Goal: Task Accomplishment & Management: Manage account settings

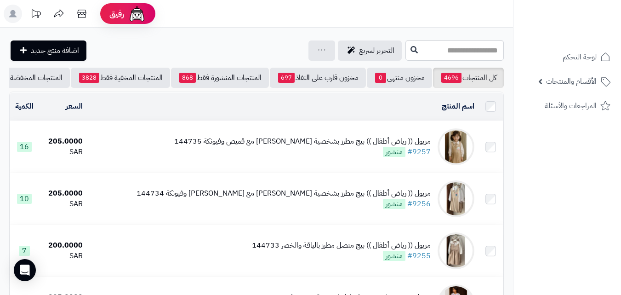
click at [456, 46] on input "text" at bounding box center [455, 50] width 98 height 21
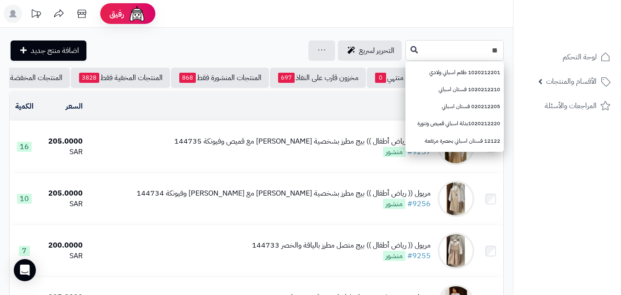
type input "*"
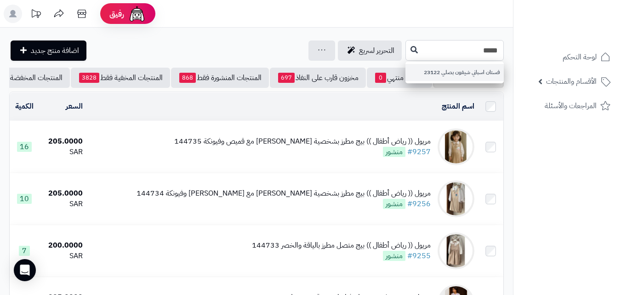
type input "*****"
click at [425, 76] on link "فستان اسباني شيفون بصلي 23122" at bounding box center [455, 72] width 98 height 17
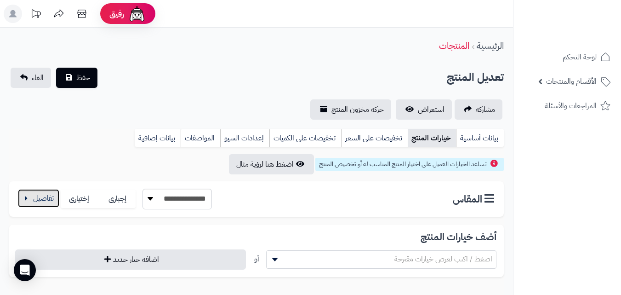
click at [34, 200] on button "button" at bounding box center [38, 198] width 41 height 18
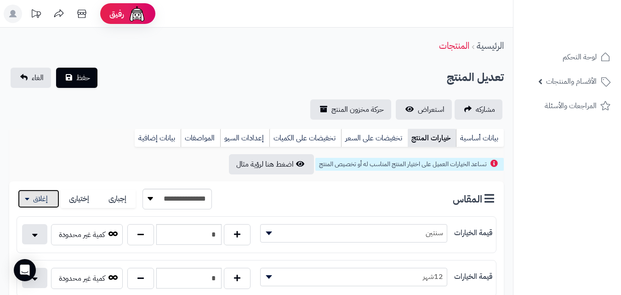
scroll to position [258, 0]
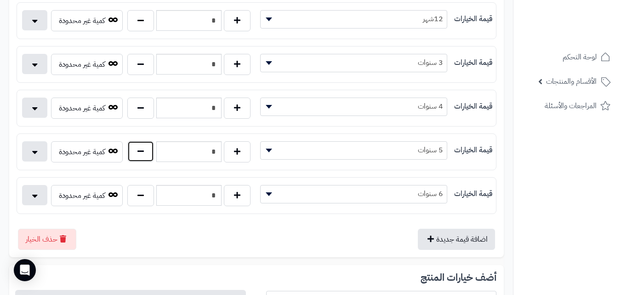
click at [150, 154] on button "button" at bounding box center [140, 151] width 27 height 21
type input "*"
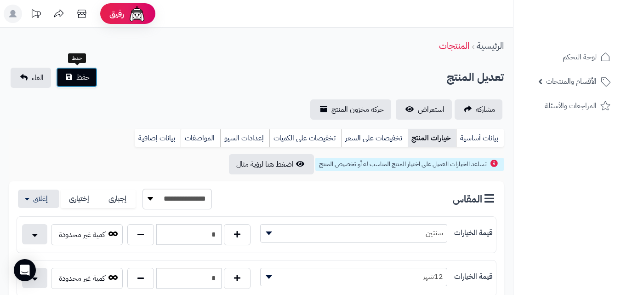
click at [82, 79] on span "حفظ" at bounding box center [83, 77] width 14 height 11
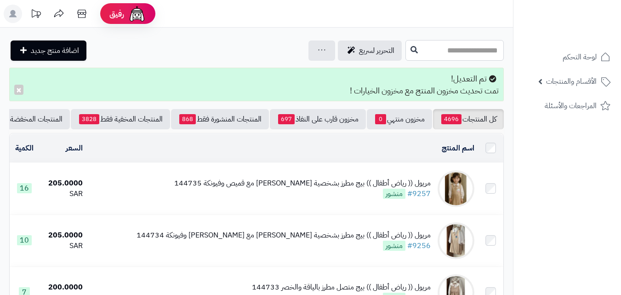
click at [478, 57] on input "text" at bounding box center [455, 50] width 98 height 21
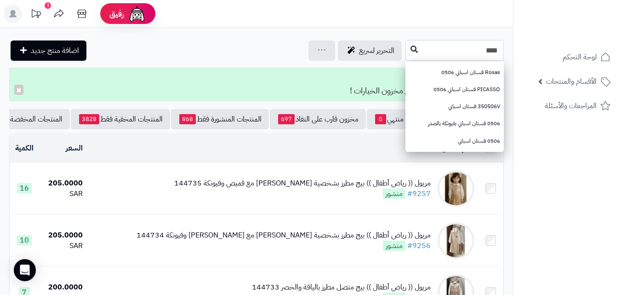
drag, startPoint x: 367, startPoint y: 52, endPoint x: 361, endPoint y: 52, distance: 6.0
click at [406, 52] on input "****" at bounding box center [455, 50] width 98 height 21
type input "****"
click at [411, 52] on icon at bounding box center [414, 49] width 7 height 7
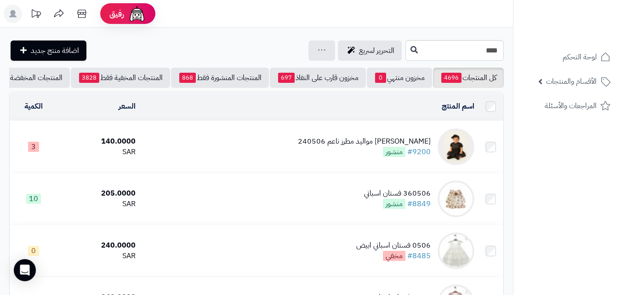
scroll to position [258, 0]
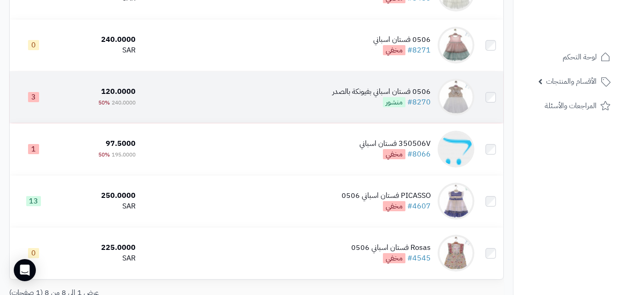
click at [356, 88] on td "0506 فستان اسباني بفيونكة بالصدر #8270 منشور" at bounding box center [308, 97] width 339 height 52
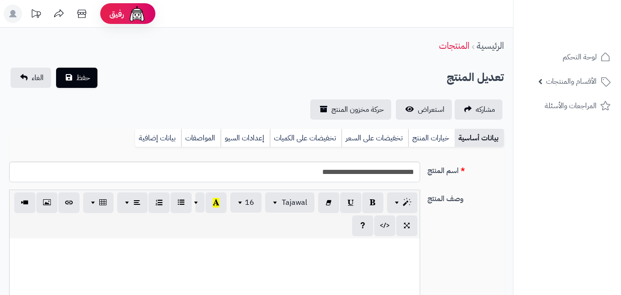
scroll to position [145, 0]
click at [425, 145] on link "خيارات المنتج" at bounding box center [431, 138] width 46 height 18
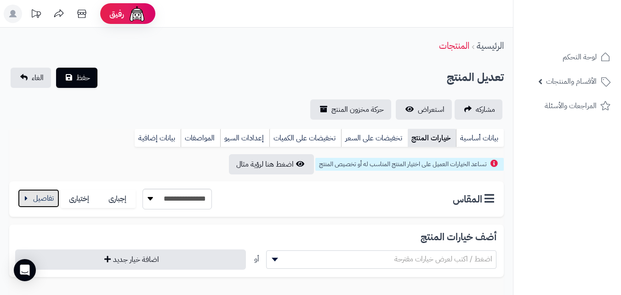
click at [30, 205] on button "button" at bounding box center [38, 198] width 41 height 18
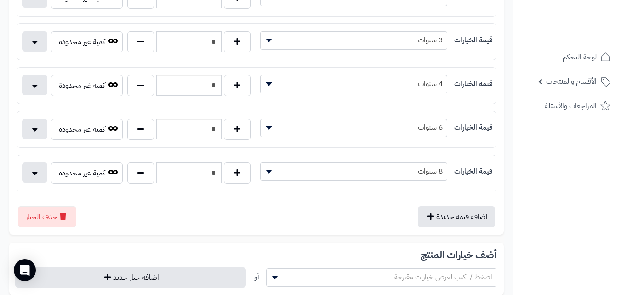
scroll to position [258, 0]
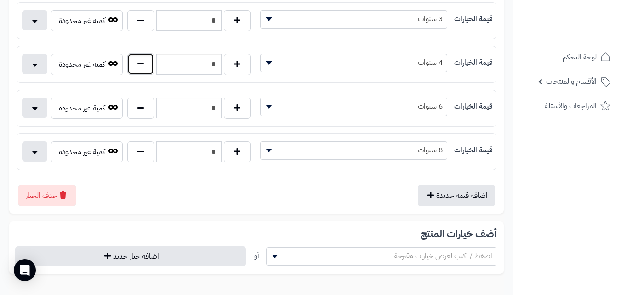
click at [145, 72] on button "button" at bounding box center [140, 63] width 27 height 21
type input "*"
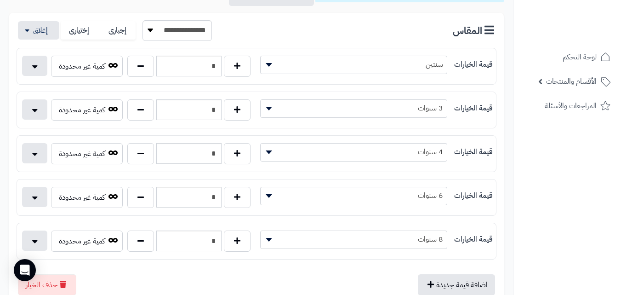
scroll to position [0, 0]
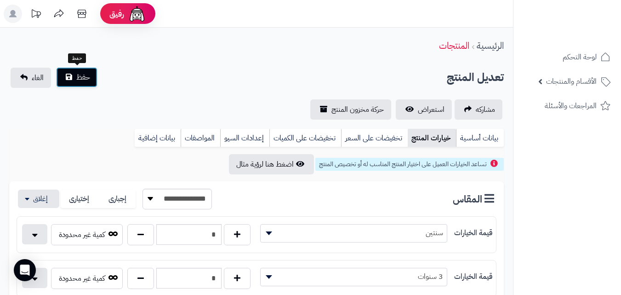
click at [79, 75] on span "حفظ" at bounding box center [83, 77] width 14 height 11
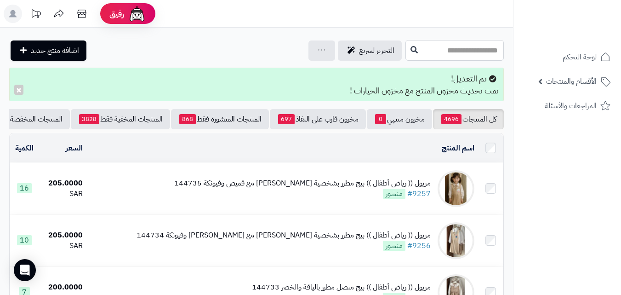
click at [483, 53] on input "text" at bounding box center [455, 50] width 98 height 21
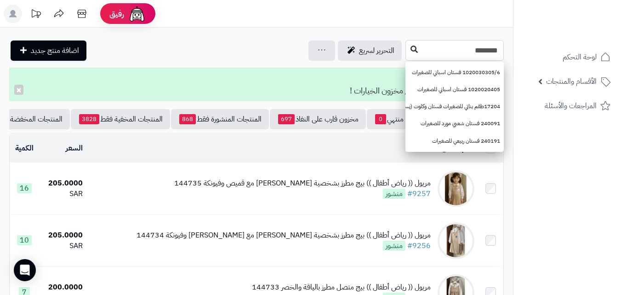
type input "********"
click at [411, 51] on icon at bounding box center [414, 49] width 7 height 7
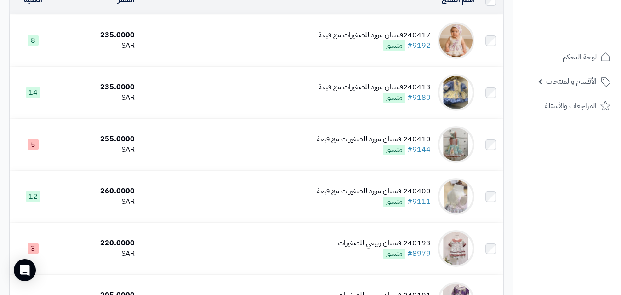
scroll to position [157, 0]
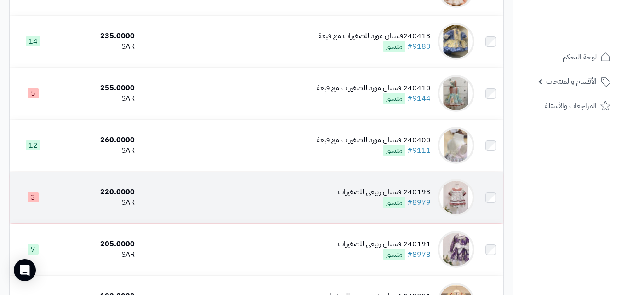
click at [298, 199] on td "240193 فستان ربيعي للصغيرات #8979 منشور" at bounding box center [308, 198] width 340 height 52
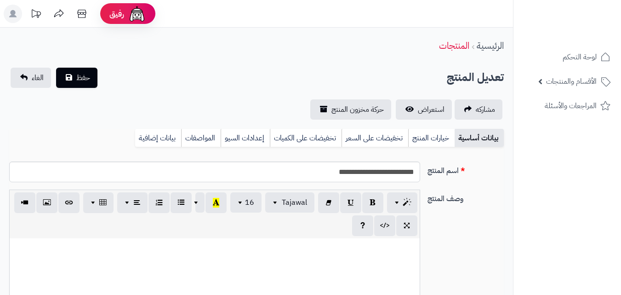
click at [424, 133] on link "خيارات المنتج" at bounding box center [431, 138] width 46 height 18
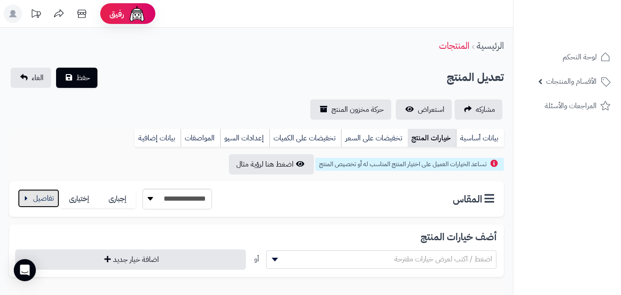
click at [25, 205] on button "button" at bounding box center [38, 198] width 41 height 18
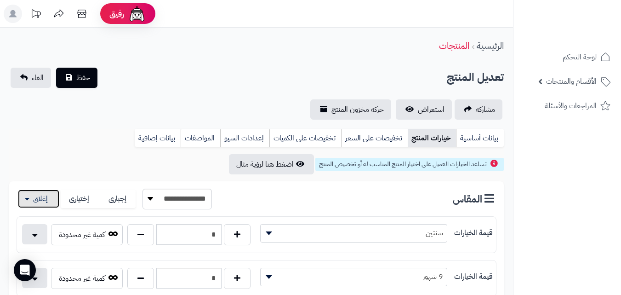
scroll to position [258, 0]
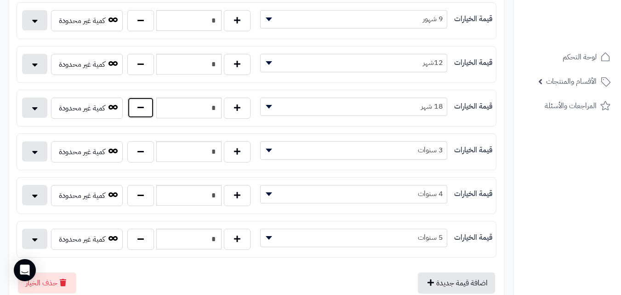
click at [152, 106] on button "button" at bounding box center [140, 107] width 27 height 21
type input "*"
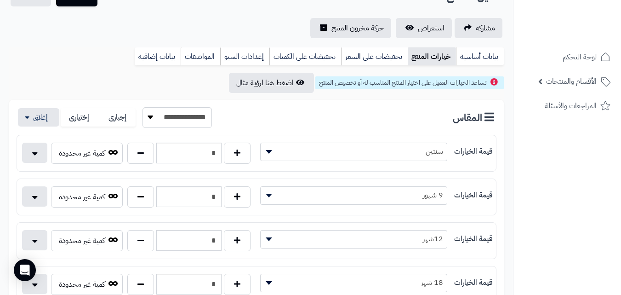
scroll to position [40, 0]
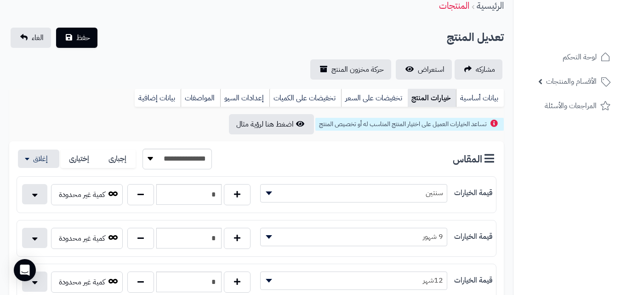
click at [72, 33] on button "حفظ" at bounding box center [76, 37] width 41 height 20
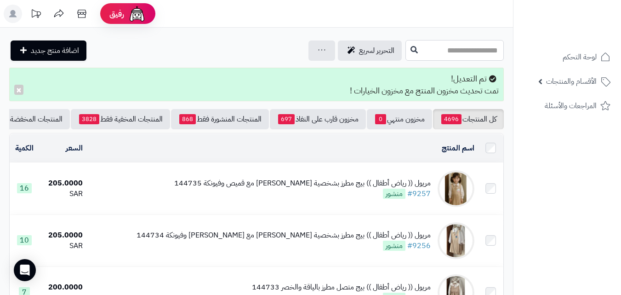
click at [465, 56] on input "text" at bounding box center [455, 50] width 98 height 21
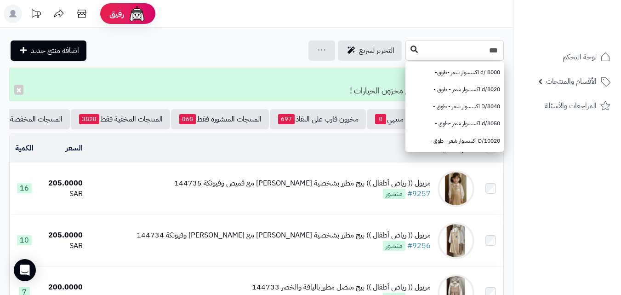
type input "***"
click at [408, 54] on button at bounding box center [415, 49] width 14 height 17
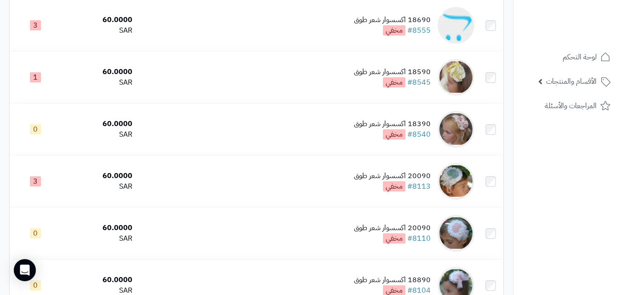
scroll to position [957, 0]
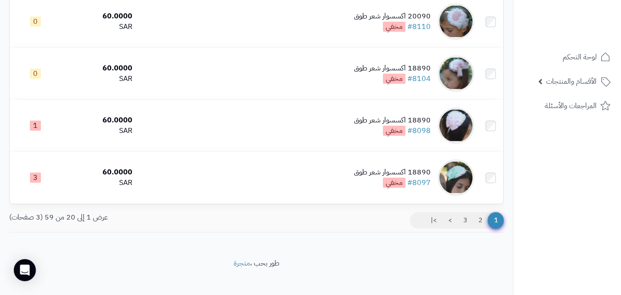
click at [473, 223] on link "3" at bounding box center [466, 220] width 16 height 17
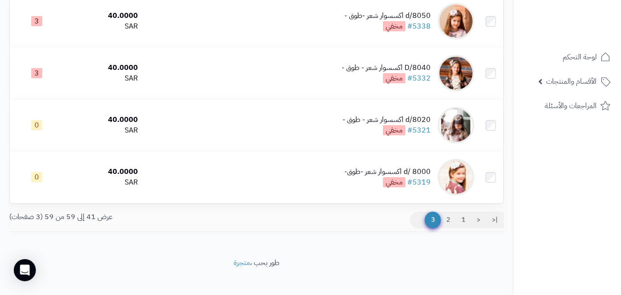
scroll to position [912, 0]
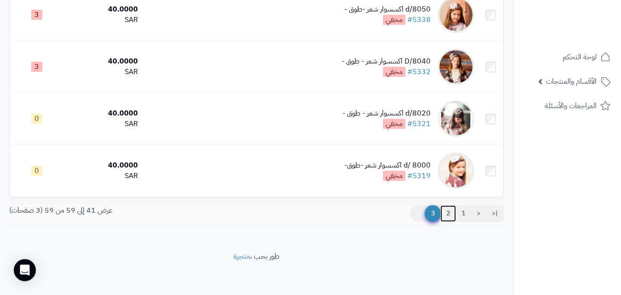
click at [446, 222] on link "2" at bounding box center [449, 213] width 16 height 17
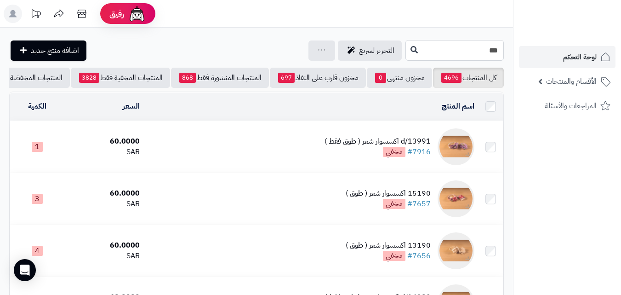
drag, startPoint x: 477, startPoint y: 56, endPoint x: 578, endPoint y: 56, distance: 101.2
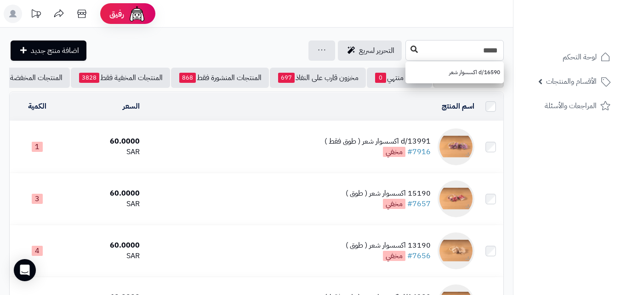
type input "*****"
click at [411, 50] on icon at bounding box center [414, 49] width 7 height 7
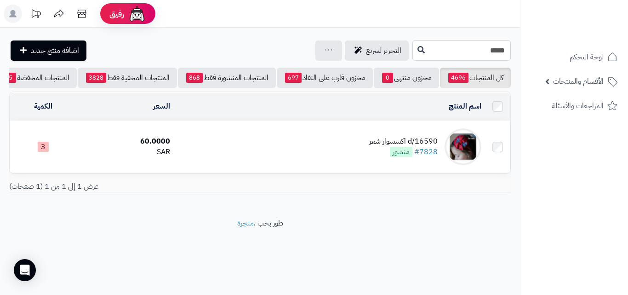
click at [319, 155] on td "16590/d اكسسوار شعر #7828 منشور" at bounding box center [329, 147] width 311 height 52
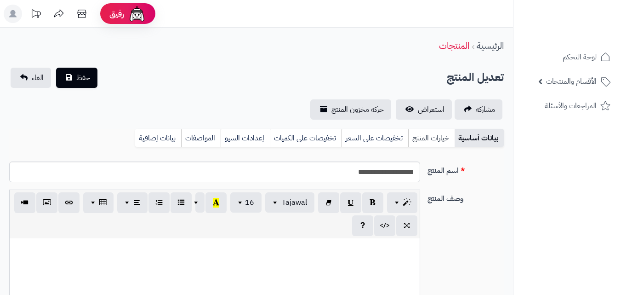
scroll to position [7, 0]
click at [427, 138] on link "خيارات المنتج" at bounding box center [431, 138] width 46 height 18
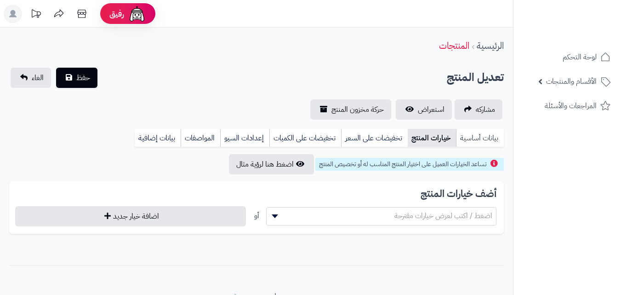
click at [482, 138] on link "بيانات أساسية" at bounding box center [480, 138] width 48 height 18
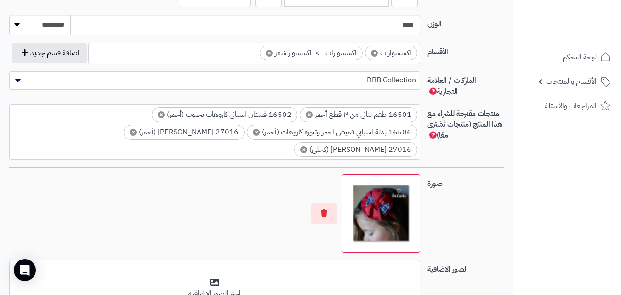
scroll to position [0, 0]
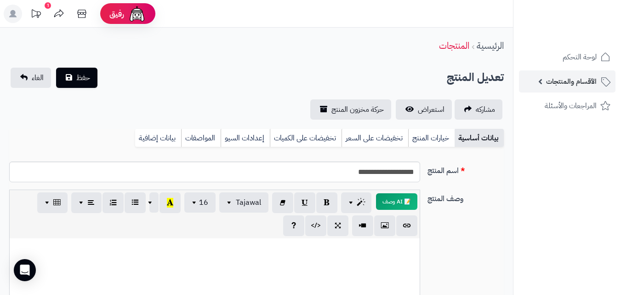
click at [571, 76] on span "الأقسام والمنتجات" at bounding box center [571, 81] width 51 height 13
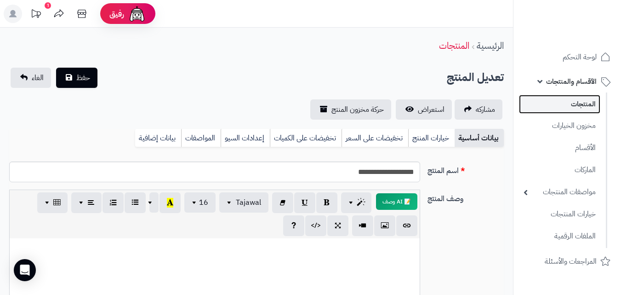
click at [581, 110] on link "المنتجات" at bounding box center [559, 104] width 81 height 19
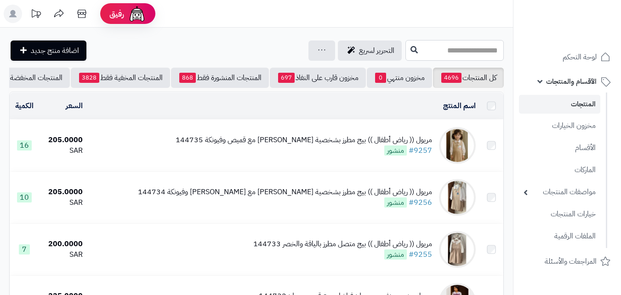
click at [454, 53] on input "text" at bounding box center [455, 50] width 98 height 21
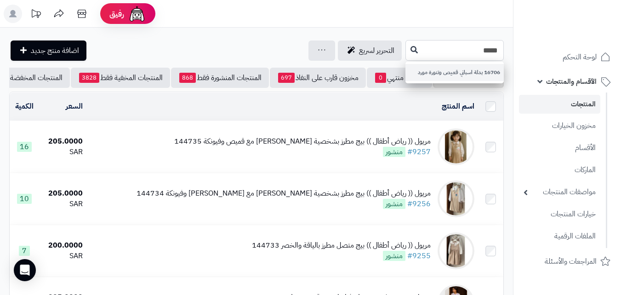
type input "*****"
click at [440, 71] on link "16706 بدلة اسباني قميص وتنورة مورد" at bounding box center [455, 72] width 98 height 17
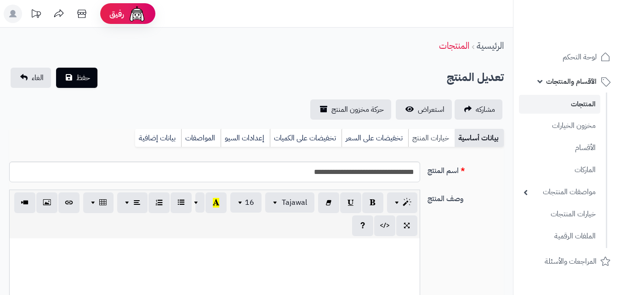
scroll to position [145, 0]
click at [419, 131] on link "خيارات المنتج" at bounding box center [431, 138] width 46 height 18
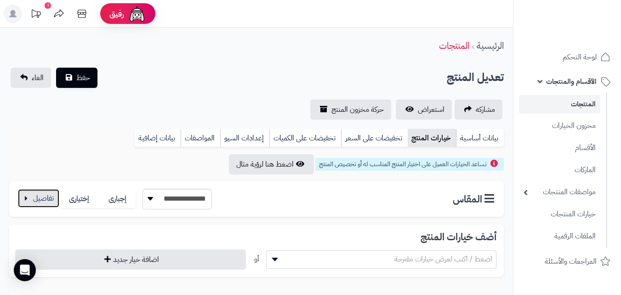
click at [25, 201] on button "button" at bounding box center [38, 198] width 41 height 18
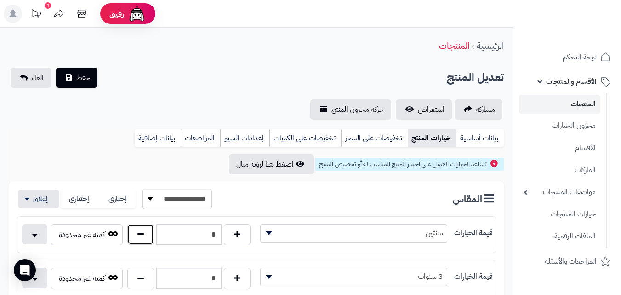
click at [139, 236] on button "button" at bounding box center [140, 234] width 27 height 21
type input "*"
click at [83, 80] on span "حفظ" at bounding box center [83, 77] width 14 height 11
